Goal: Entertainment & Leisure: Consume media (video, audio)

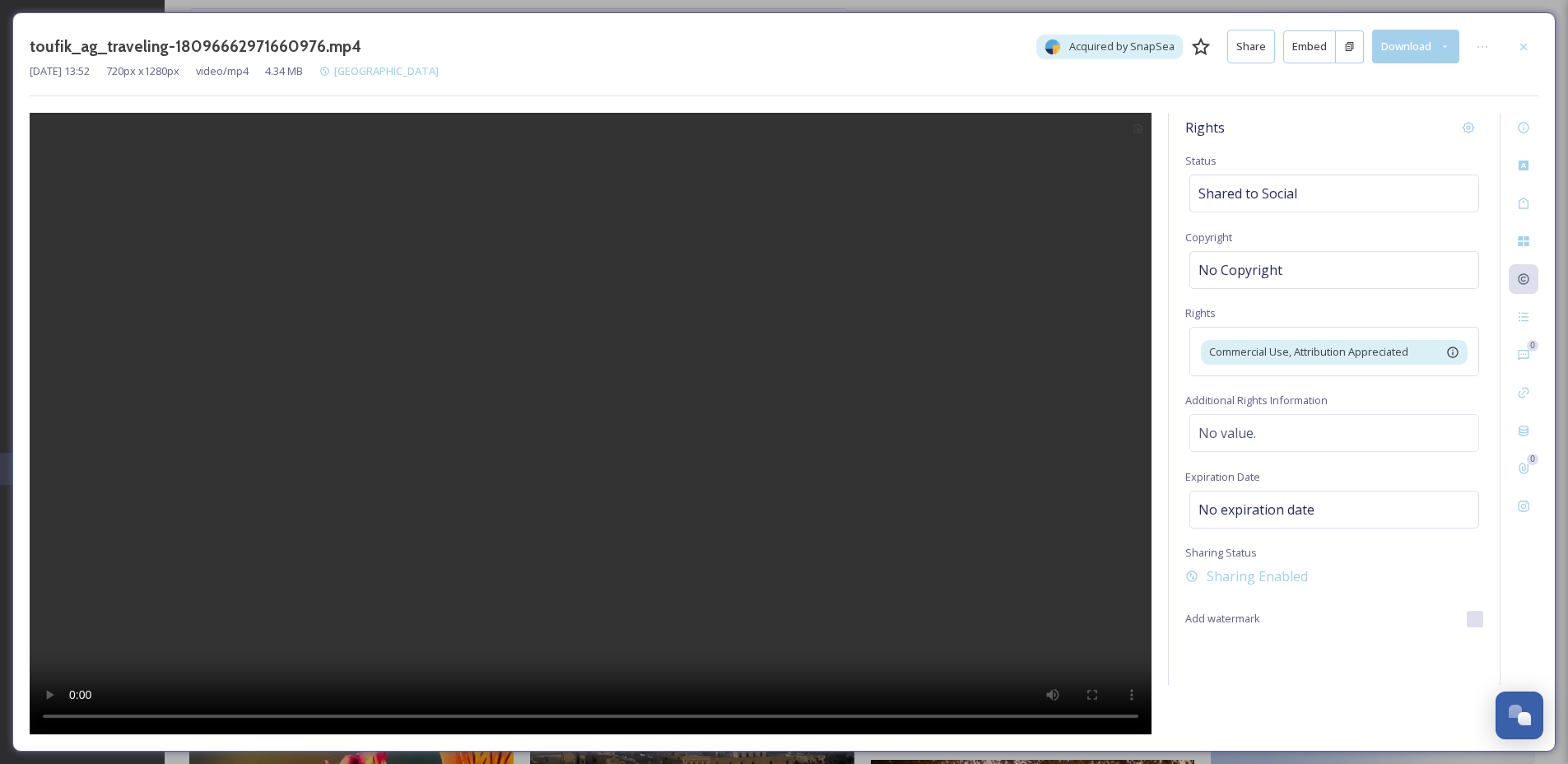
scroll to position [2497, 0]
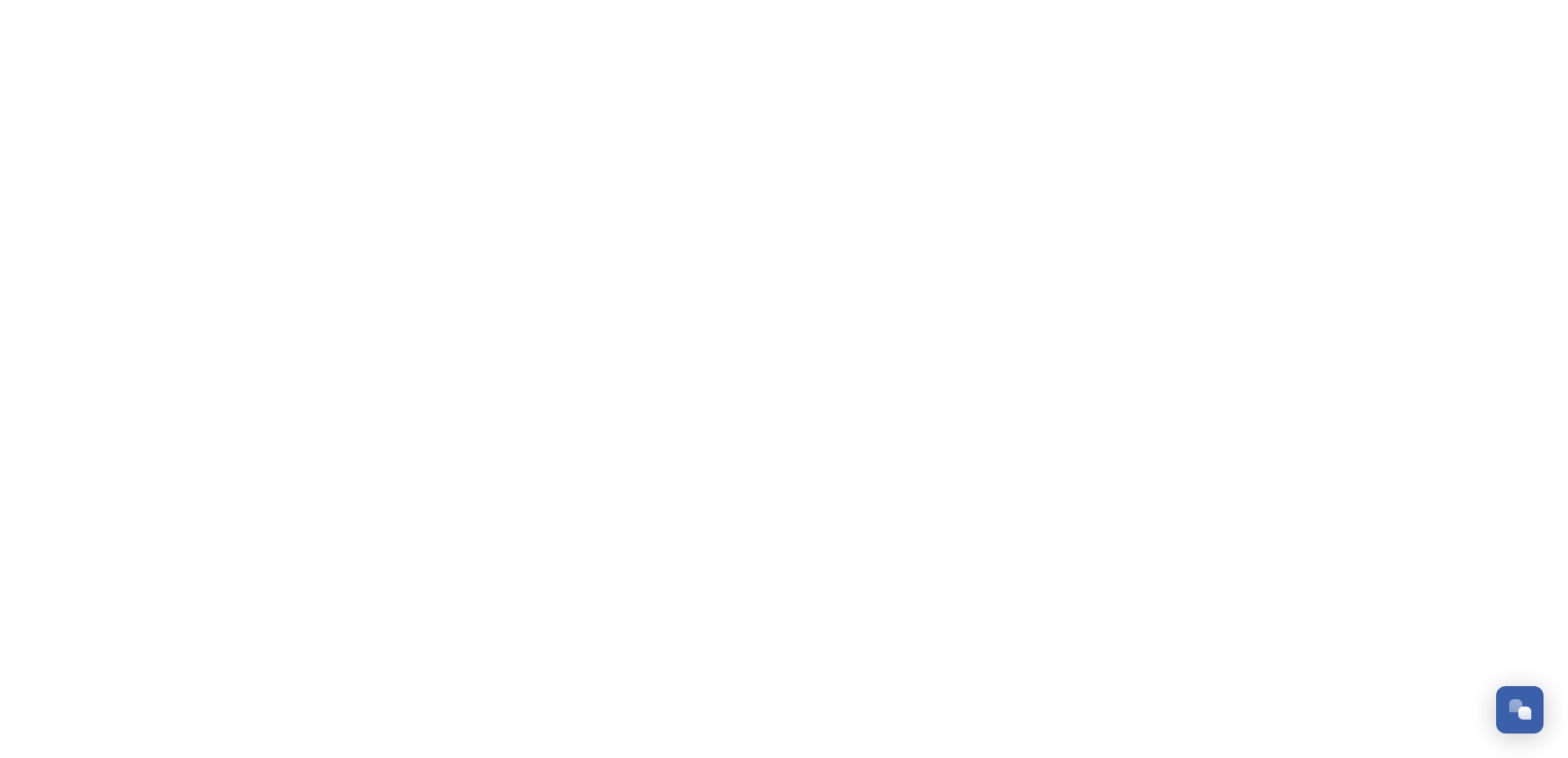
scroll to position [2478, 0]
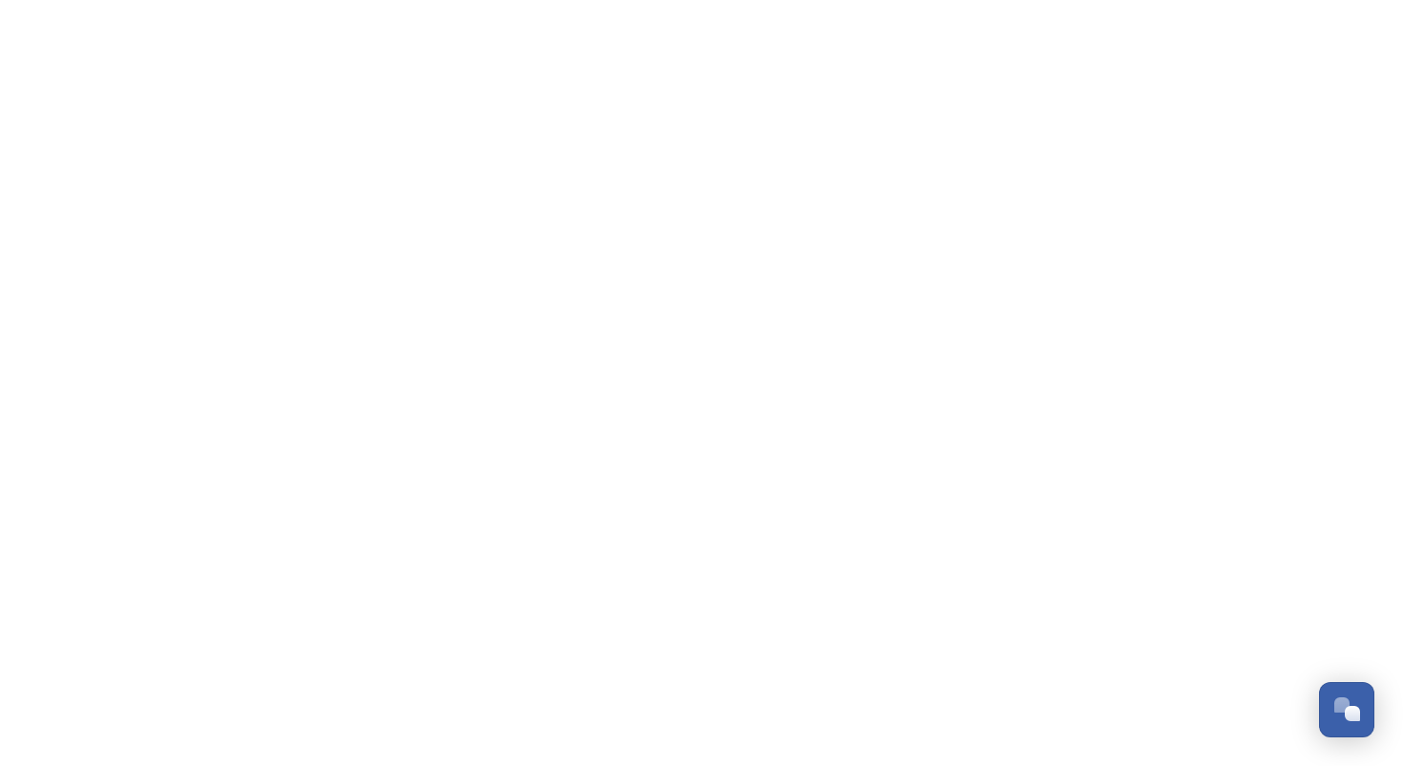
scroll to position [2895, 0]
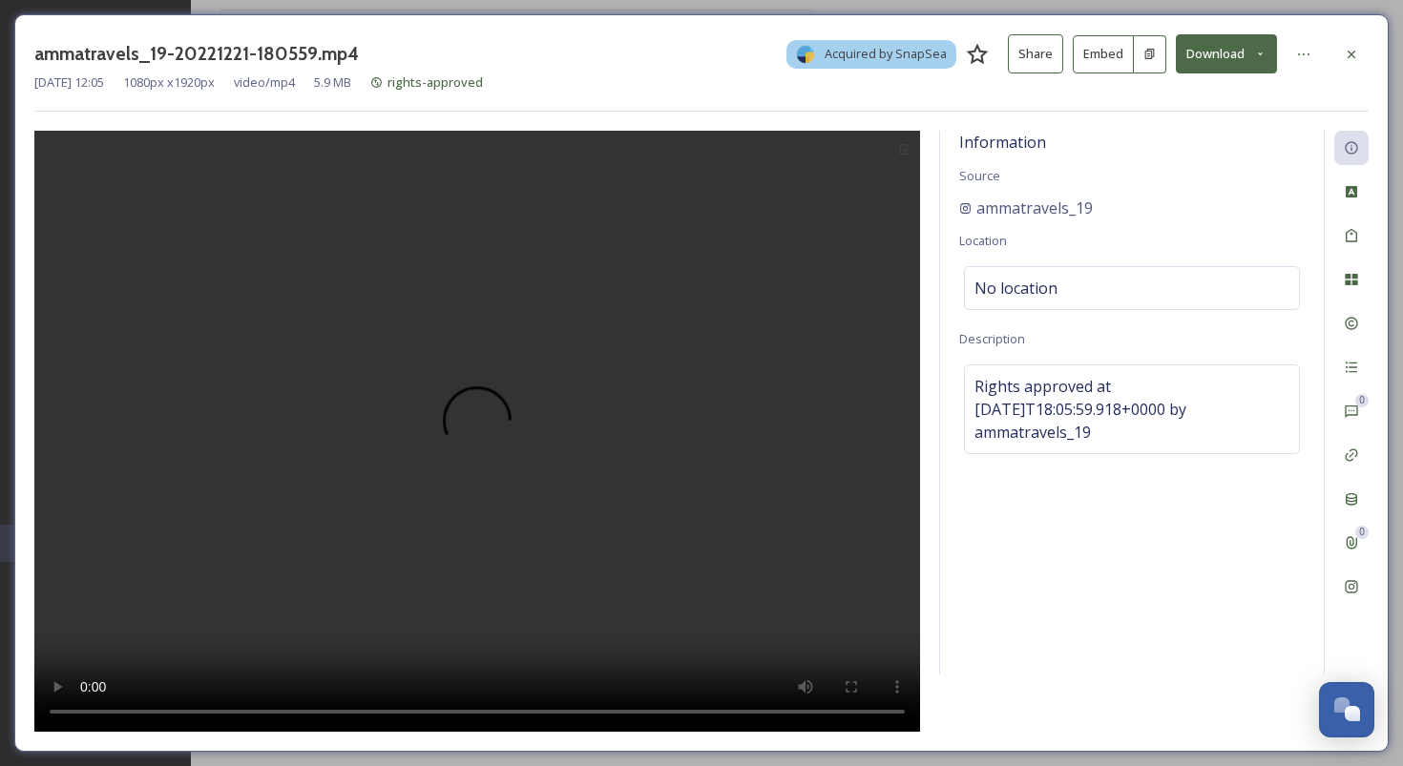
click at [404, 710] on video at bounding box center [477, 432] width 886 height 602
